Goal: Task Accomplishment & Management: Use online tool/utility

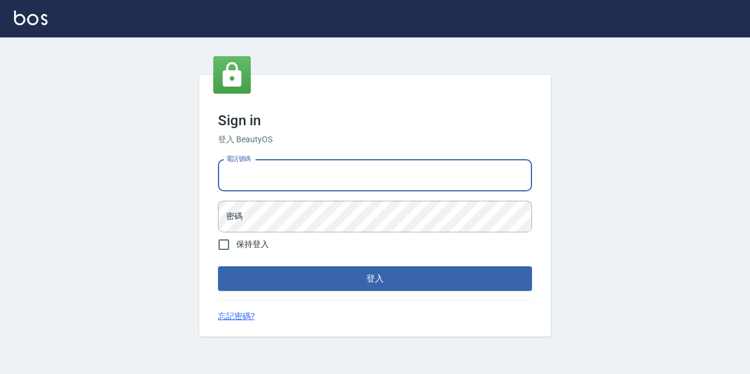
drag, startPoint x: 0, startPoint y: 0, endPoint x: 322, endPoint y: 165, distance: 361.7
click at [322, 165] on input "電話號碼" at bounding box center [375, 176] width 314 height 32
type input "0977888999"
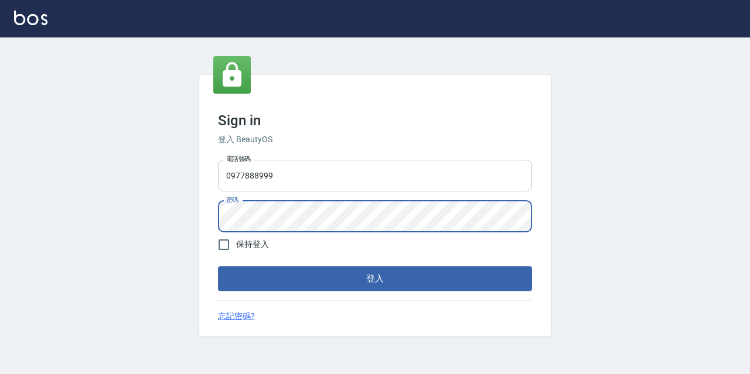
click at [218, 266] on button "登入" at bounding box center [375, 278] width 314 height 25
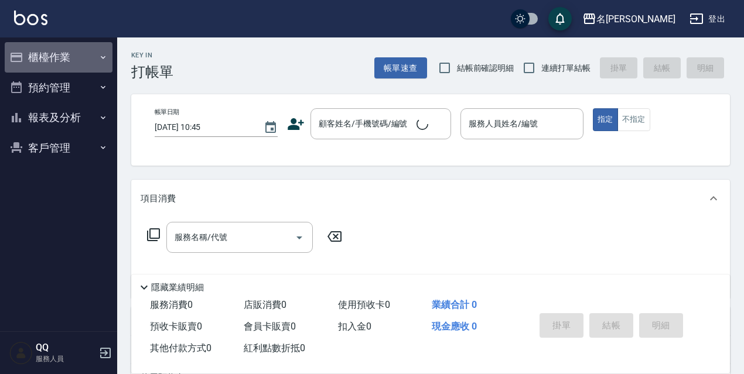
click at [64, 65] on button "櫃檯作業" at bounding box center [59, 57] width 108 height 30
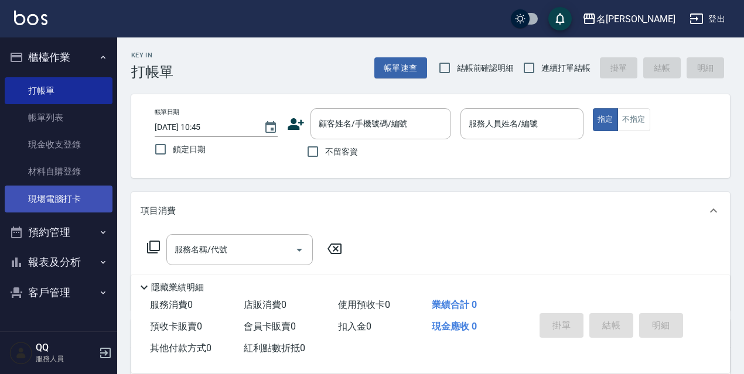
drag, startPoint x: 69, startPoint y: 195, endPoint x: 77, endPoint y: 191, distance: 8.4
click at [70, 194] on link "現場電腦打卡" at bounding box center [59, 199] width 108 height 27
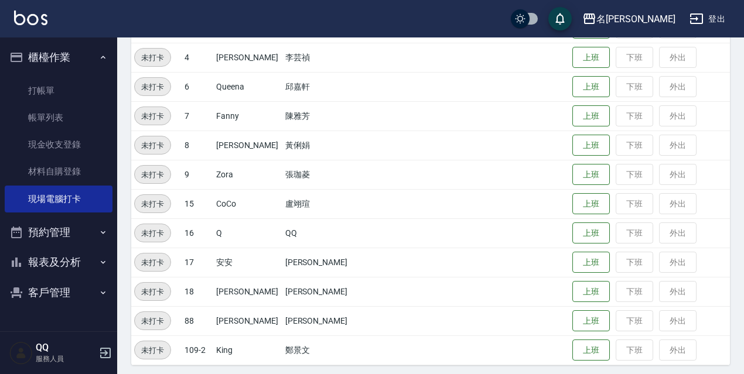
scroll to position [240, 0]
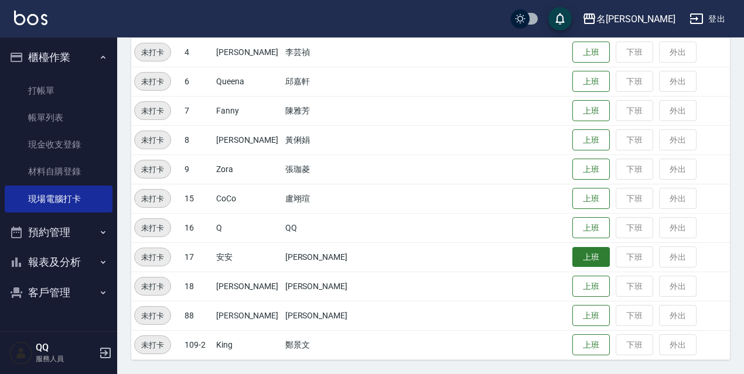
click at [573, 259] on button "上班" at bounding box center [590, 257] width 37 height 20
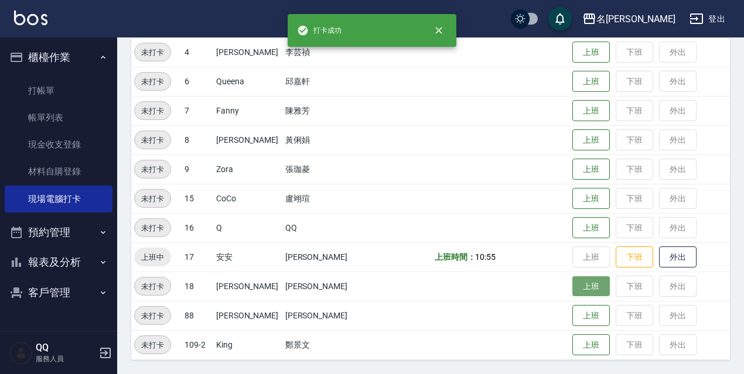
click at [576, 279] on button "上班" at bounding box center [590, 286] width 37 height 20
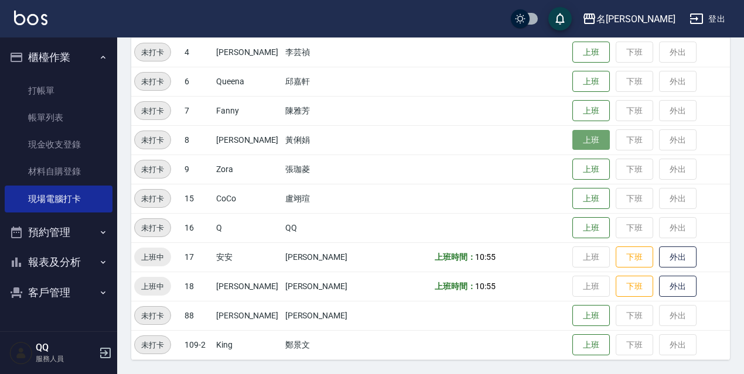
click at [589, 148] on button "上班" at bounding box center [590, 140] width 37 height 20
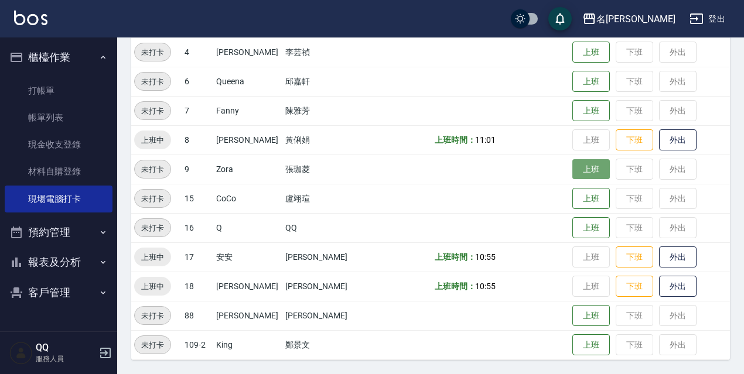
click at [578, 173] on button "上班" at bounding box center [590, 169] width 37 height 20
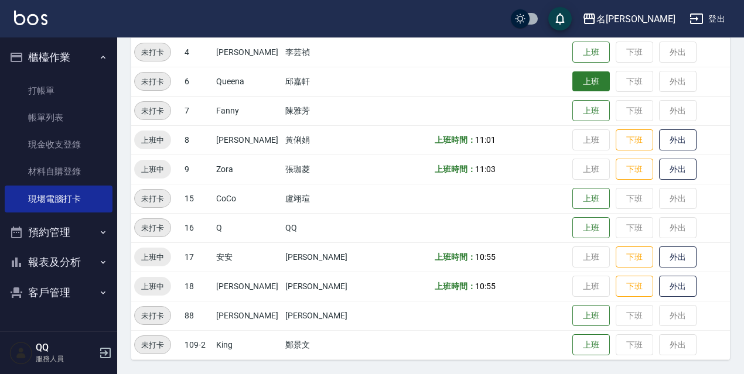
click at [587, 78] on button "上班" at bounding box center [590, 81] width 37 height 20
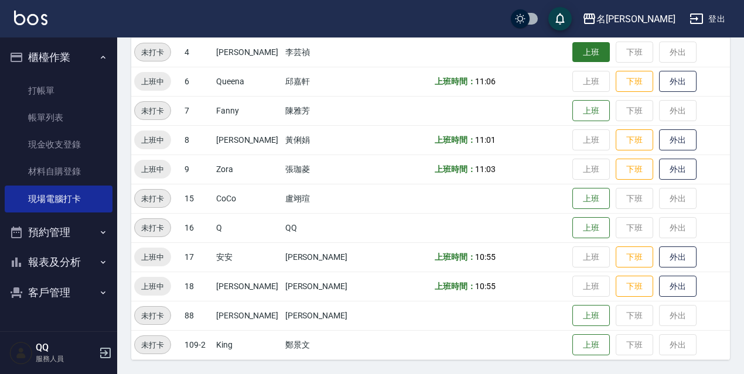
click at [596, 47] on button "上班" at bounding box center [590, 52] width 37 height 20
